Goal: Information Seeking & Learning: Learn about a topic

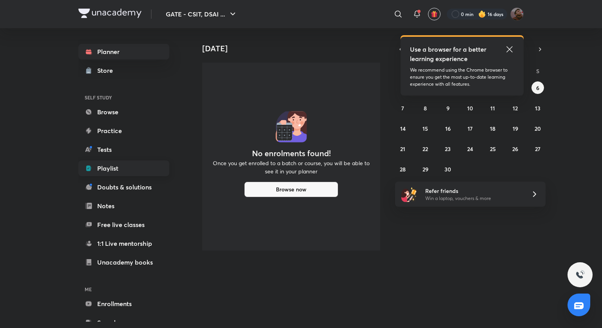
click at [132, 170] on link "Playlist" at bounding box center [123, 169] width 91 height 16
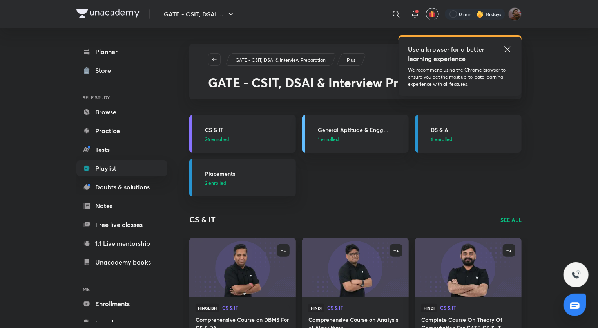
click at [260, 142] on p "26 enrolled" at bounding box center [248, 139] width 86 height 7
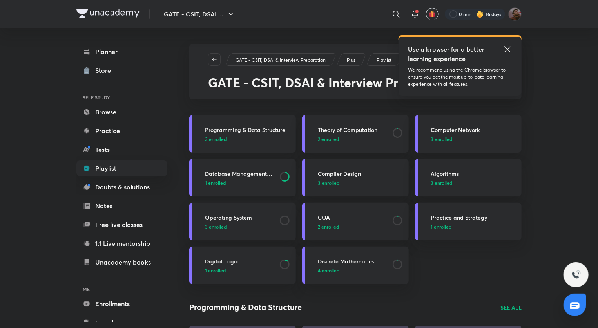
click at [230, 175] on h3 "Database Management System" at bounding box center [240, 174] width 70 height 8
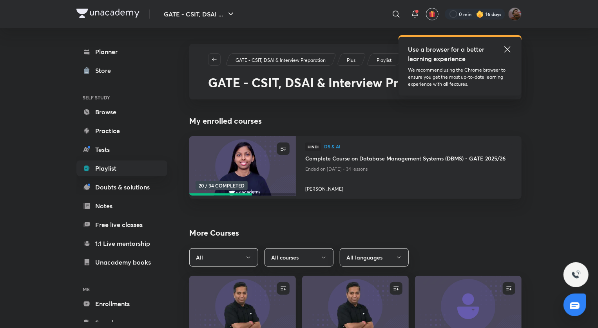
click at [374, 177] on div at bounding box center [408, 178] width 207 height 8
click at [408, 162] on h4 "Complete Course on Database Management Systems (DBMS) - GATE 2025/26" at bounding box center [408, 159] width 207 height 10
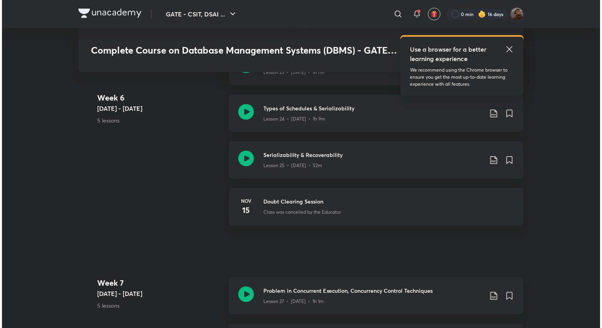
scroll to position [1757, 0]
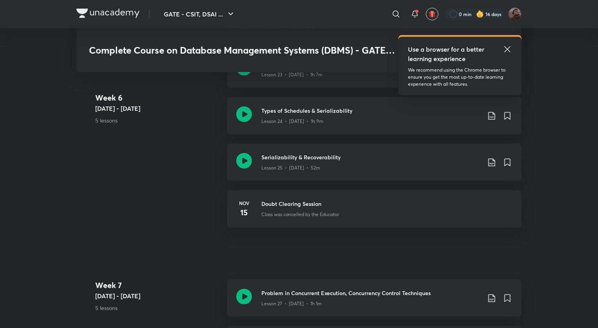
click at [408, 162] on div "Lesson 25 • [DATE] • 52m" at bounding box center [370, 166] width 219 height 10
click at [491, 161] on icon at bounding box center [491, 162] width 9 height 9
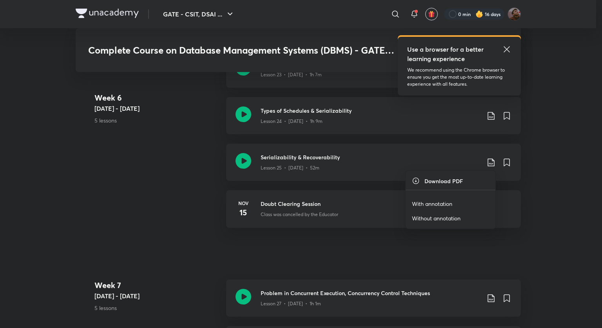
click at [431, 200] on p "With annotation" at bounding box center [432, 204] width 40 height 8
